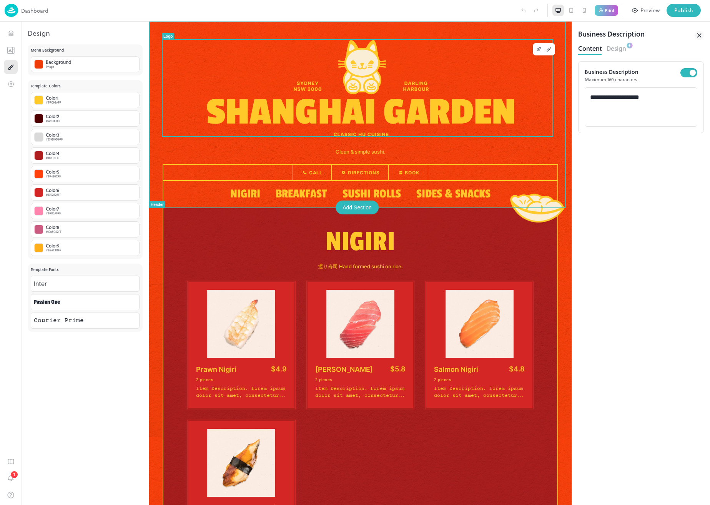
click at [342, 133] on img at bounding box center [360, 88] width 307 height 96
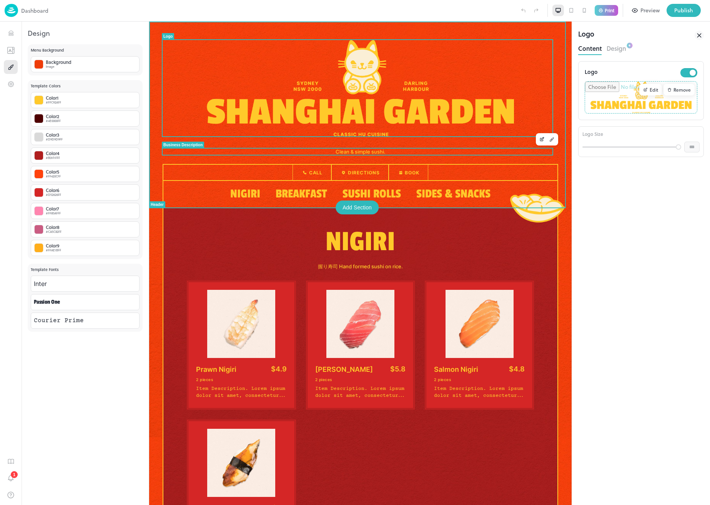
click at [350, 150] on h1 "Clean & simple sushi." at bounding box center [361, 151] width 396 height 6
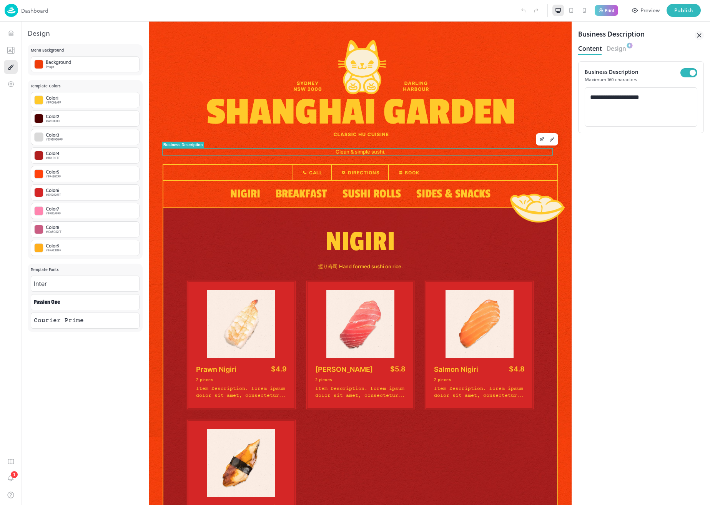
click at [618, 47] on button "Design" at bounding box center [617, 47] width 20 height 10
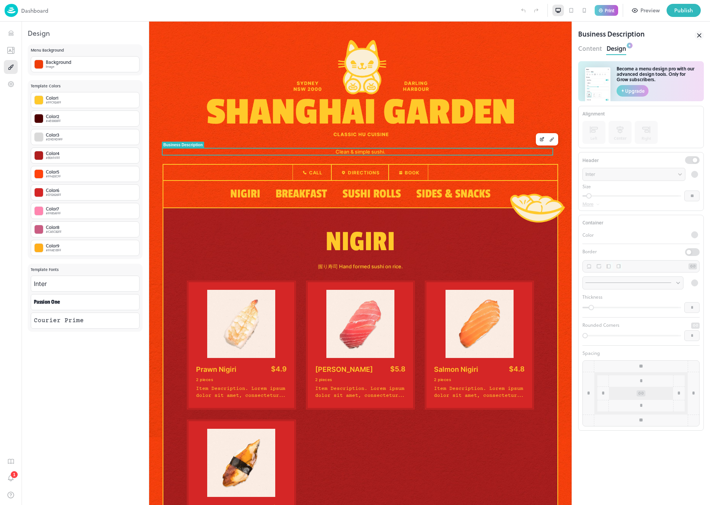
click at [700, 195] on div "**********" at bounding box center [642, 181] width 126 height 59
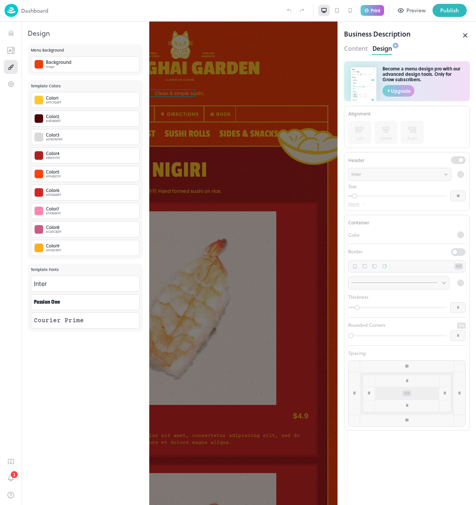
click at [355, 202] on p "More" at bounding box center [353, 204] width 11 height 5
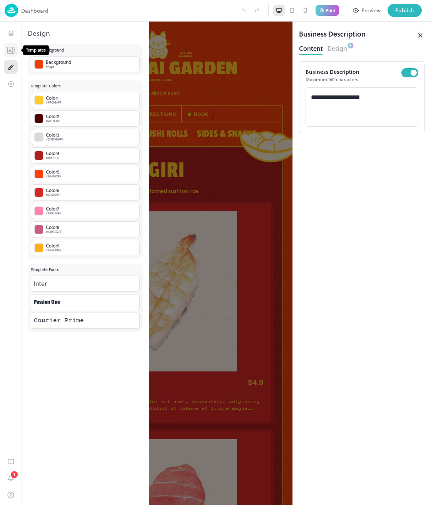
click at [8, 50] on icon "Templates" at bounding box center [11, 50] width 7 height 6
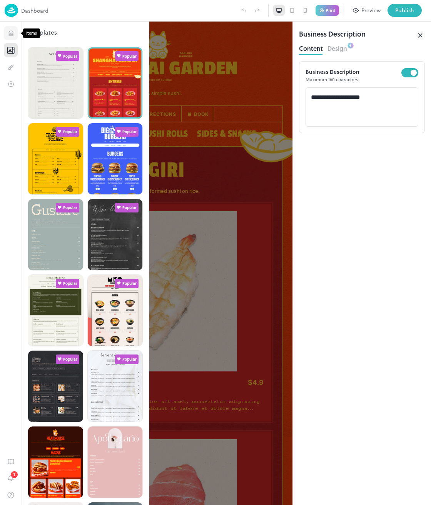
click at [16, 35] on button "Items" at bounding box center [11, 33] width 14 height 14
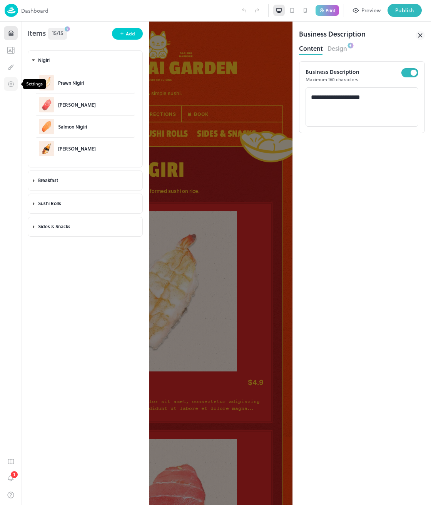
click at [8, 85] on icon "Settings" at bounding box center [10, 83] width 7 height 7
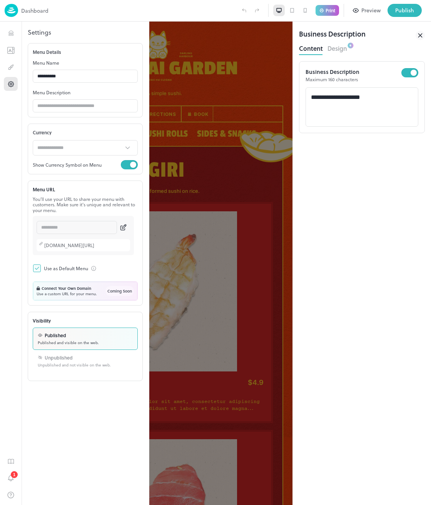
click at [30, 12] on p "Dashboard" at bounding box center [34, 11] width 27 height 8
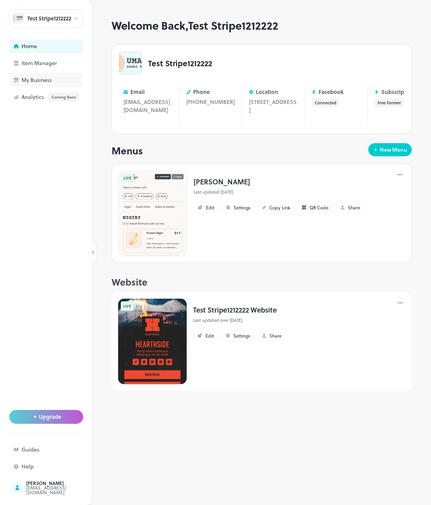
click at [33, 80] on div "My Business" at bounding box center [60, 79] width 77 height 5
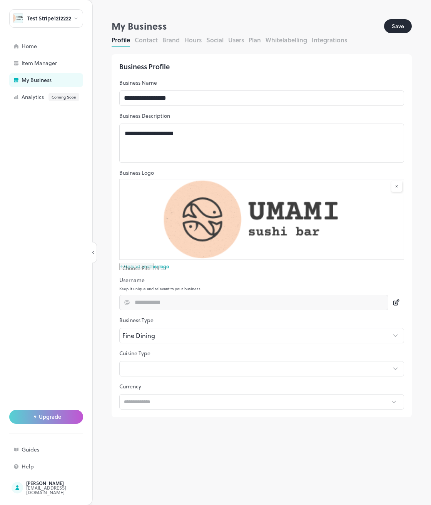
click at [143, 43] on button "Contact" at bounding box center [146, 39] width 23 height 9
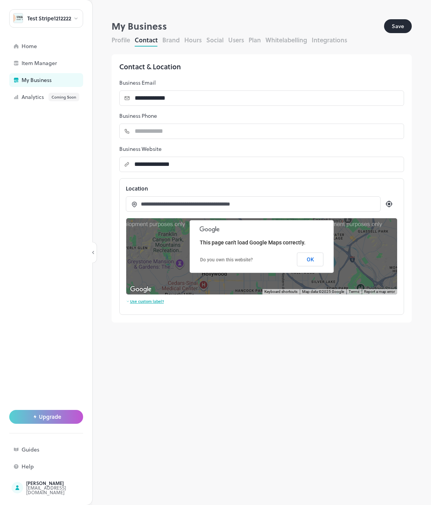
click at [171, 42] on button "Brand" at bounding box center [170, 39] width 17 height 9
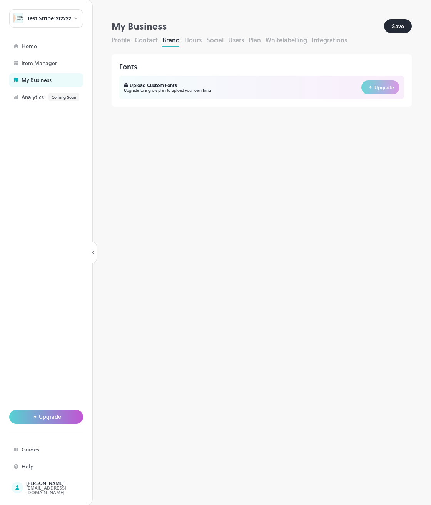
click at [188, 39] on button "Hours" at bounding box center [192, 39] width 17 height 9
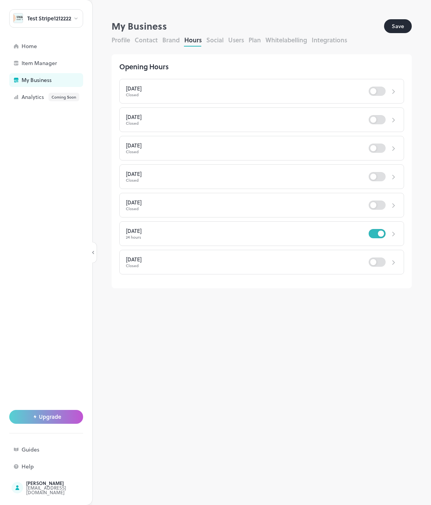
click at [217, 43] on button "Social" at bounding box center [214, 39] width 17 height 9
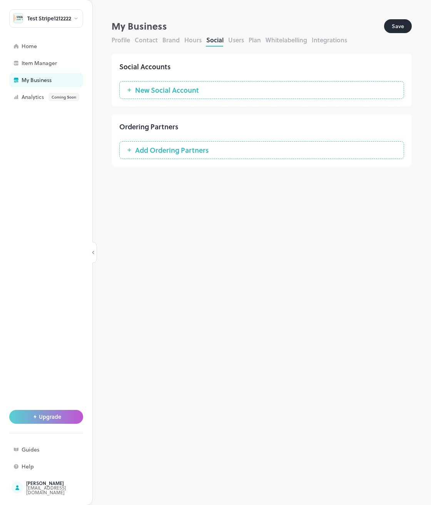
click at [236, 39] on button "Users" at bounding box center [236, 39] width 16 height 9
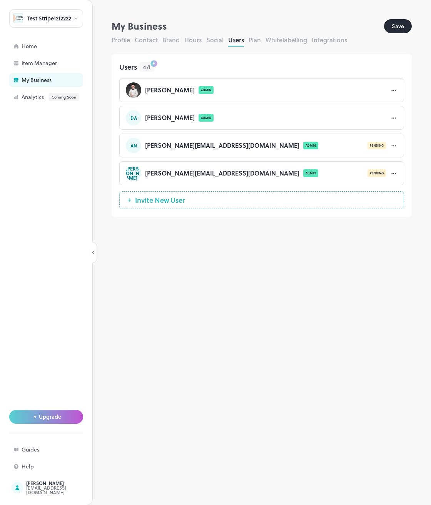
click at [260, 40] on button "Plan" at bounding box center [254, 39] width 12 height 9
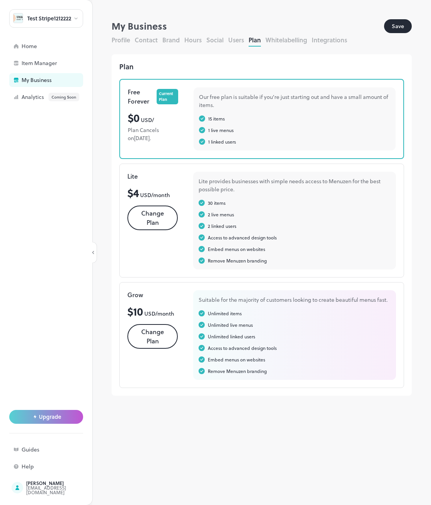
click at [275, 41] on button "Whitelabelling" at bounding box center [286, 39] width 42 height 9
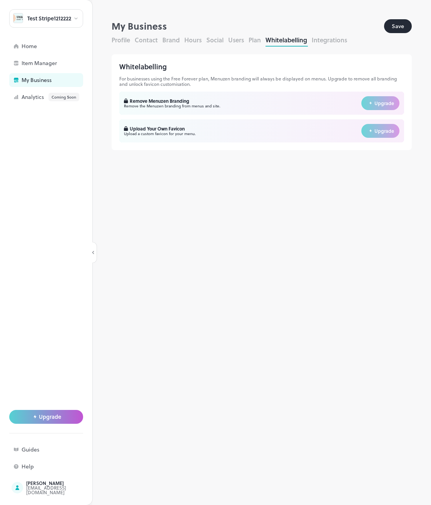
click at [327, 40] on button "Integrations" at bounding box center [329, 39] width 35 height 9
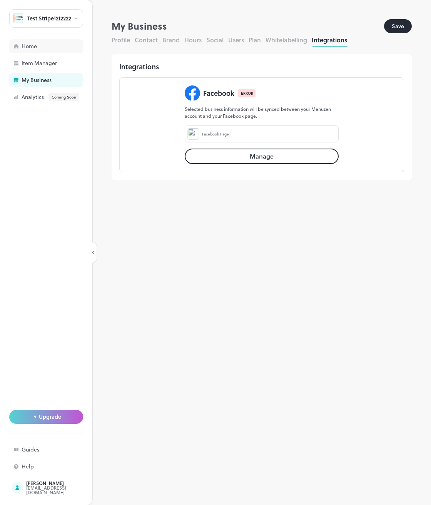
click at [59, 50] on div "Home" at bounding box center [46, 46] width 74 height 14
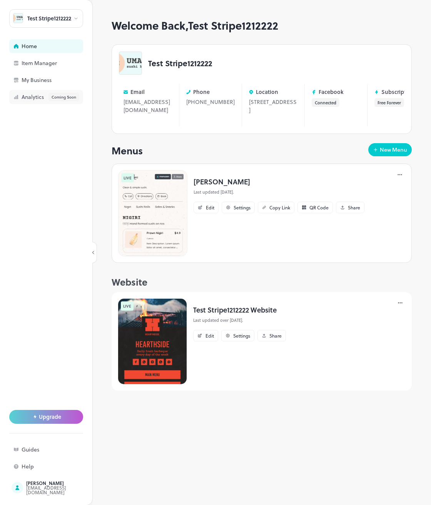
click at [57, 100] on div "Coming Soon" at bounding box center [63, 97] width 31 height 8
click at [206, 213] on div "Edit" at bounding box center [205, 208] width 25 height 12
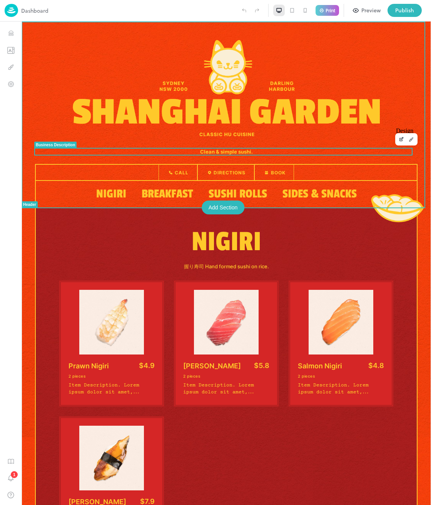
click at [407, 142] on button "Design" at bounding box center [411, 139] width 10 height 10
